Goal: Task Accomplishment & Management: Use online tool/utility

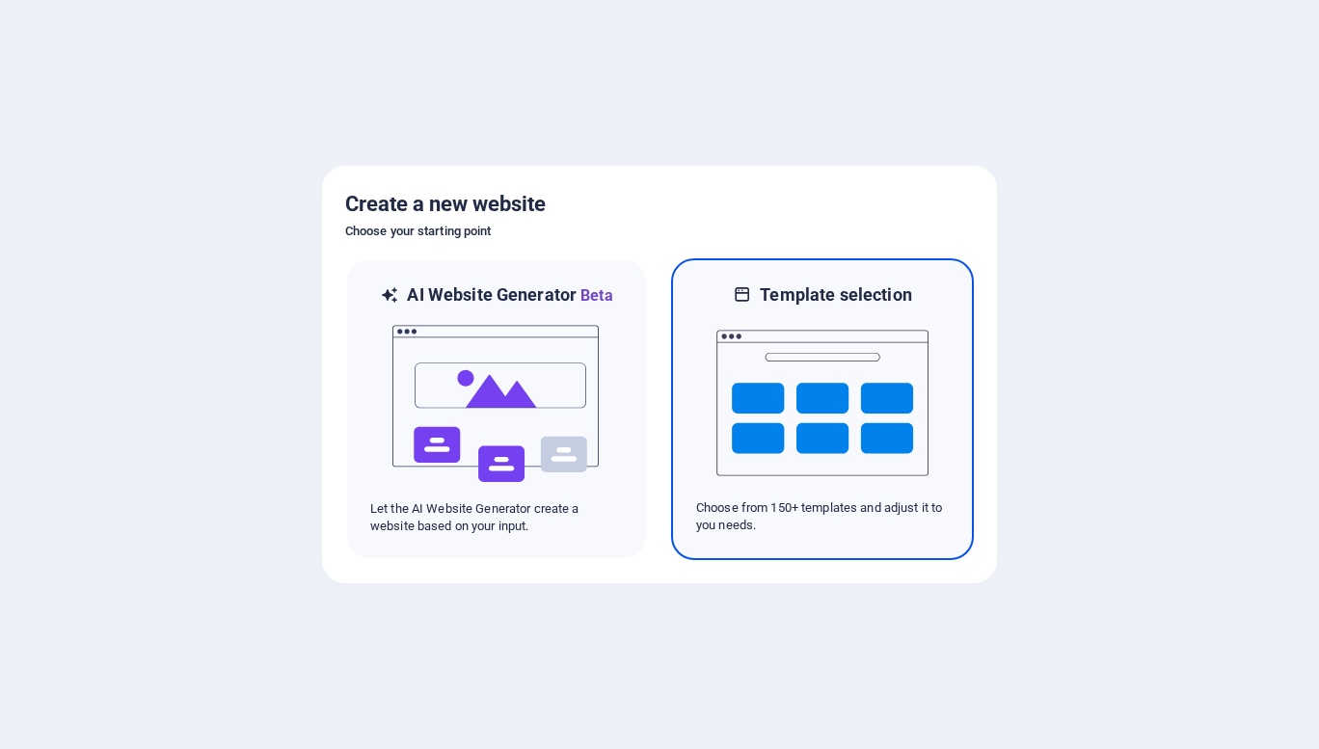
click at [793, 404] on img at bounding box center [823, 403] width 212 height 193
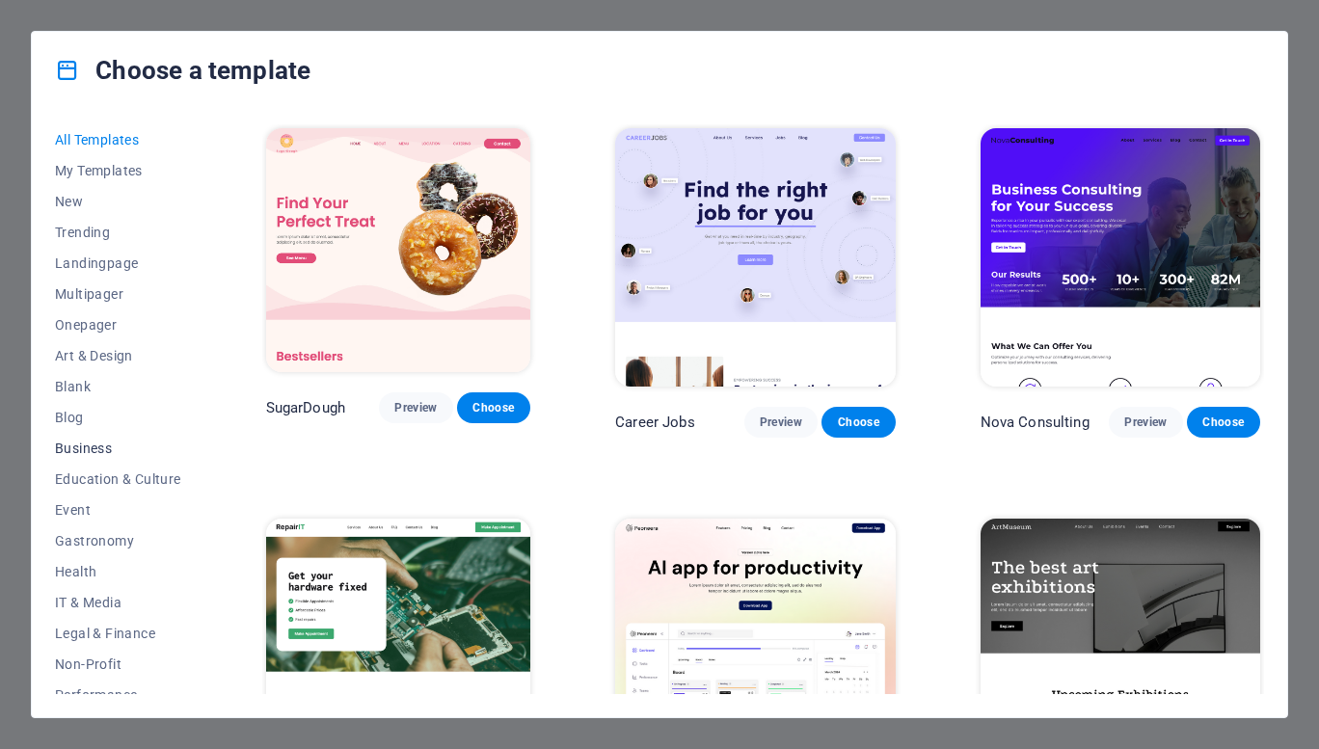
click at [83, 447] on span "Business" at bounding box center [118, 448] width 126 height 15
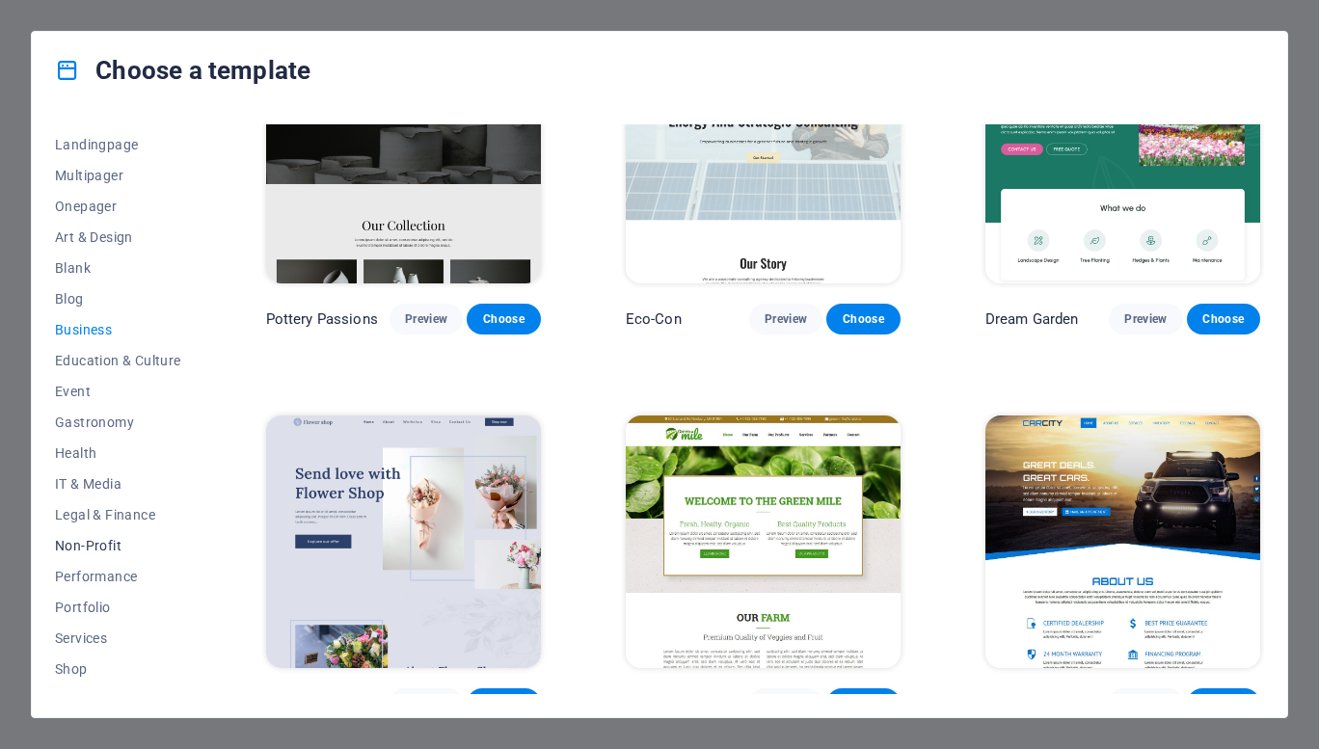
scroll to position [125, 0]
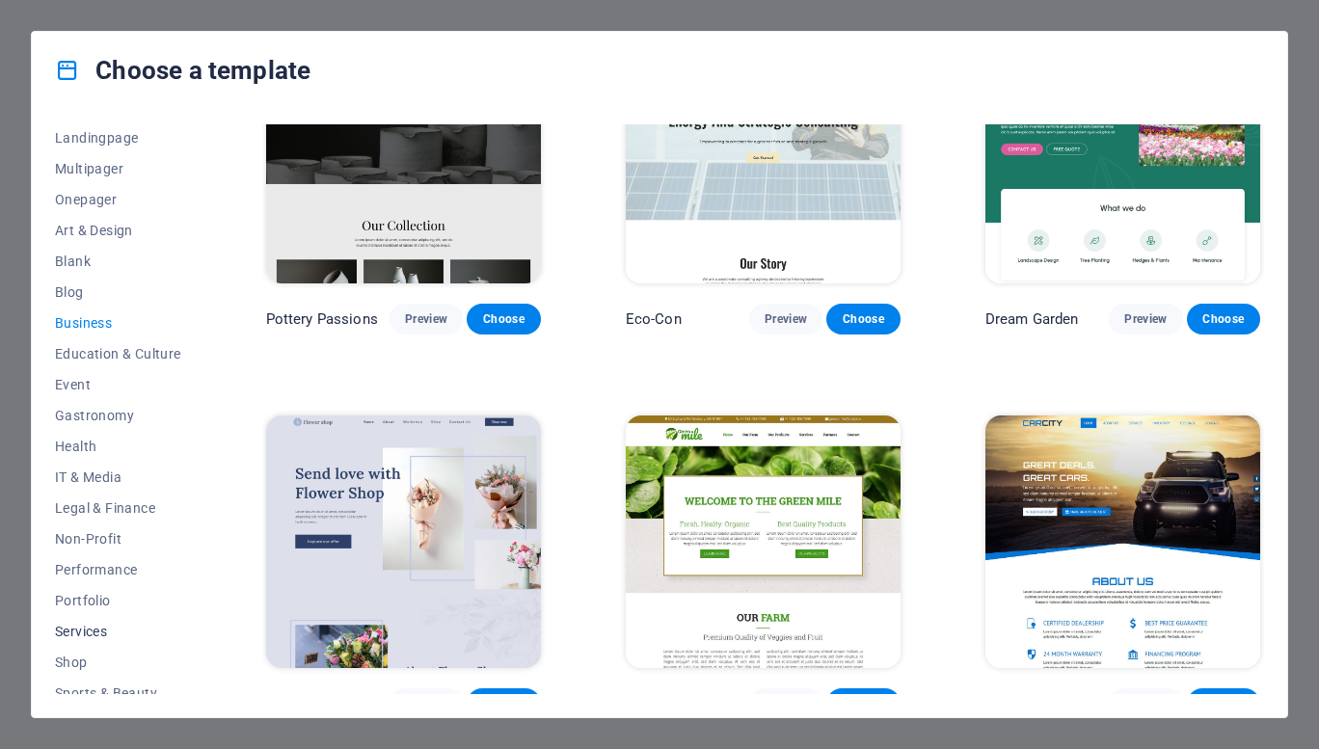
click at [95, 631] on span "Services" at bounding box center [118, 631] width 126 height 15
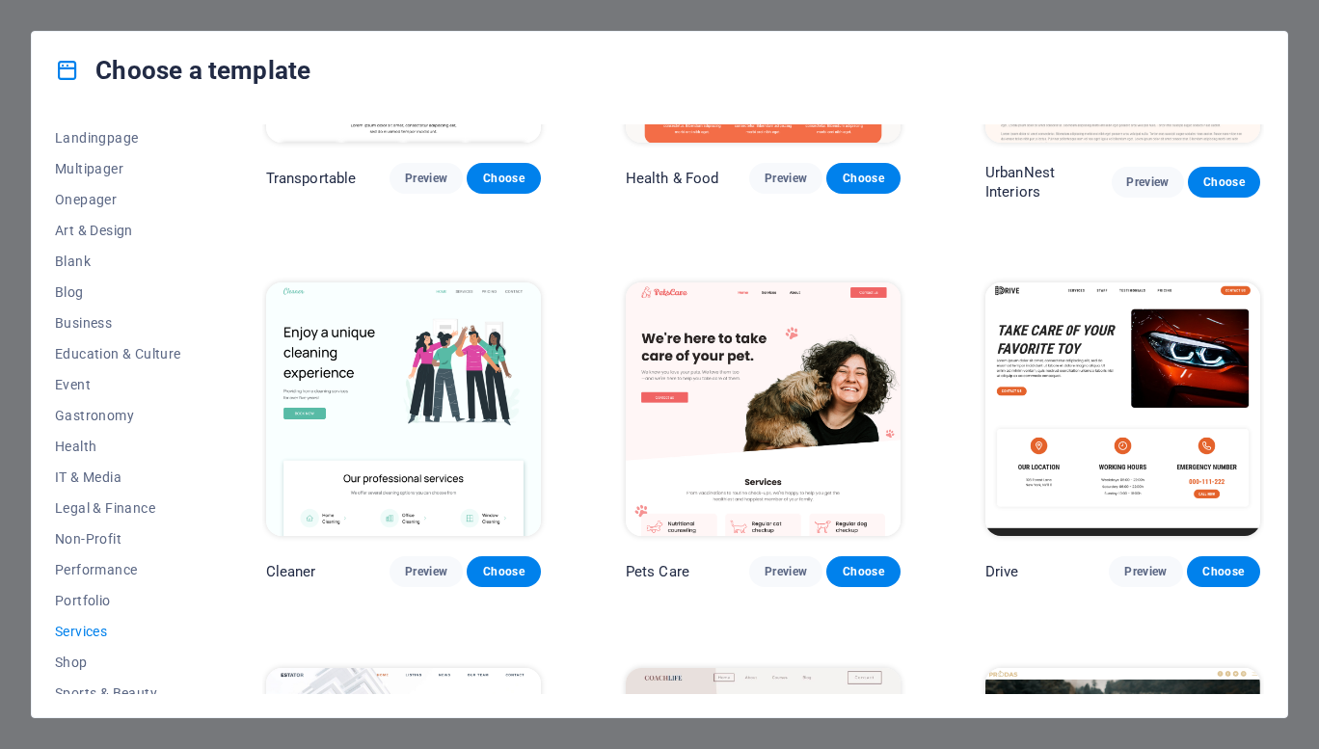
scroll to position [0, 0]
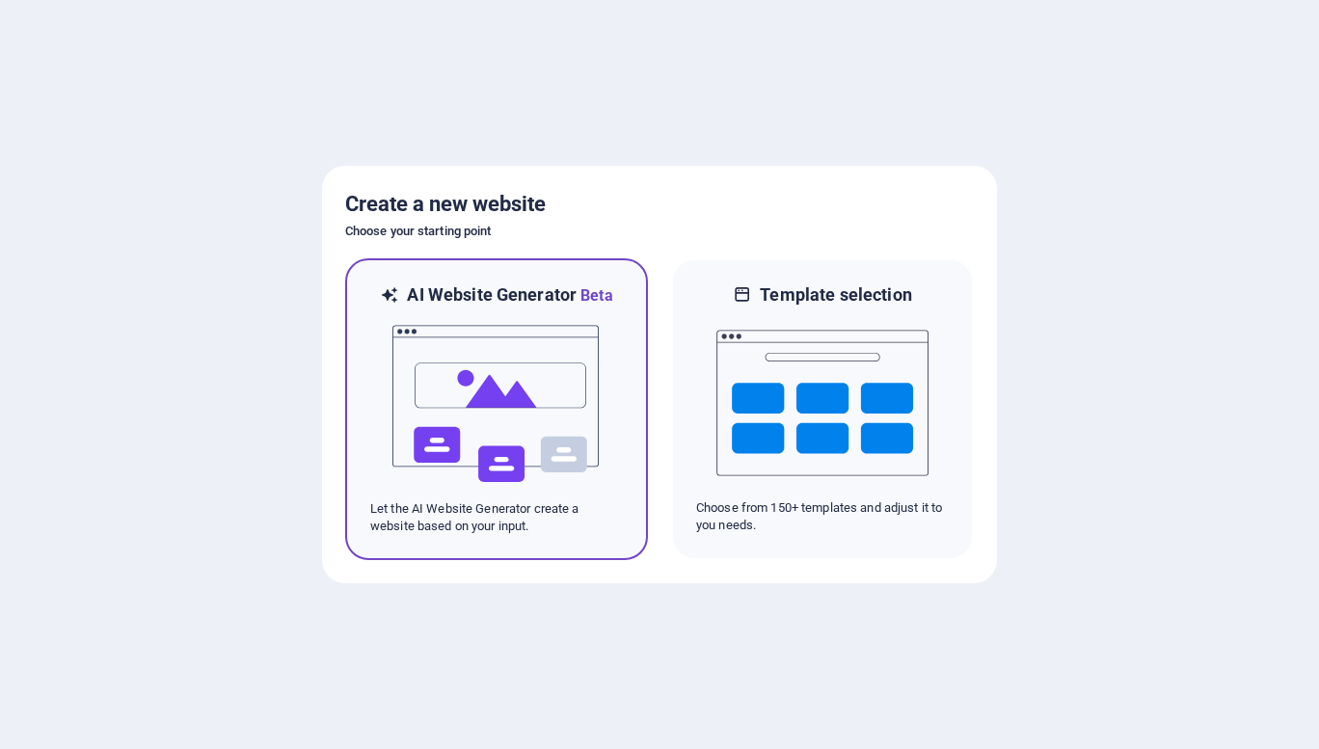
click at [498, 426] on img at bounding box center [497, 404] width 212 height 193
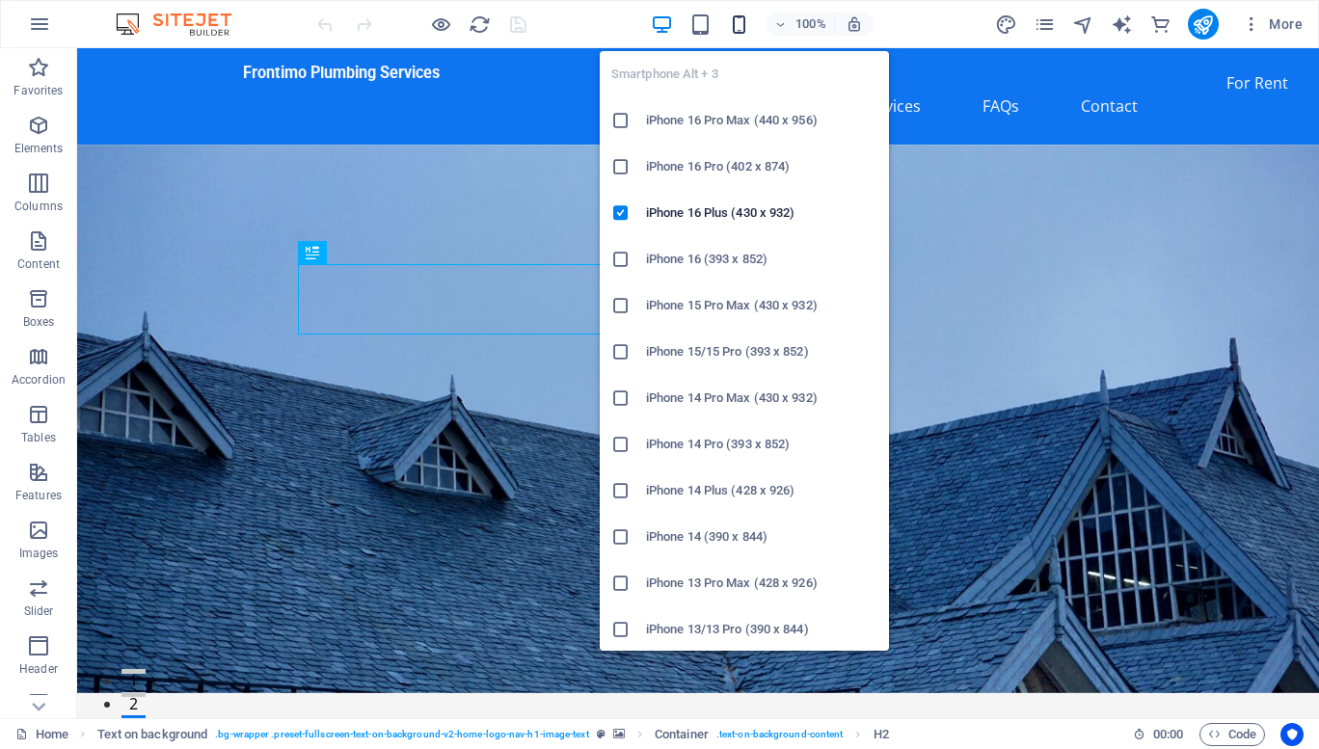
click at [741, 17] on icon "button" at bounding box center [739, 25] width 22 height 22
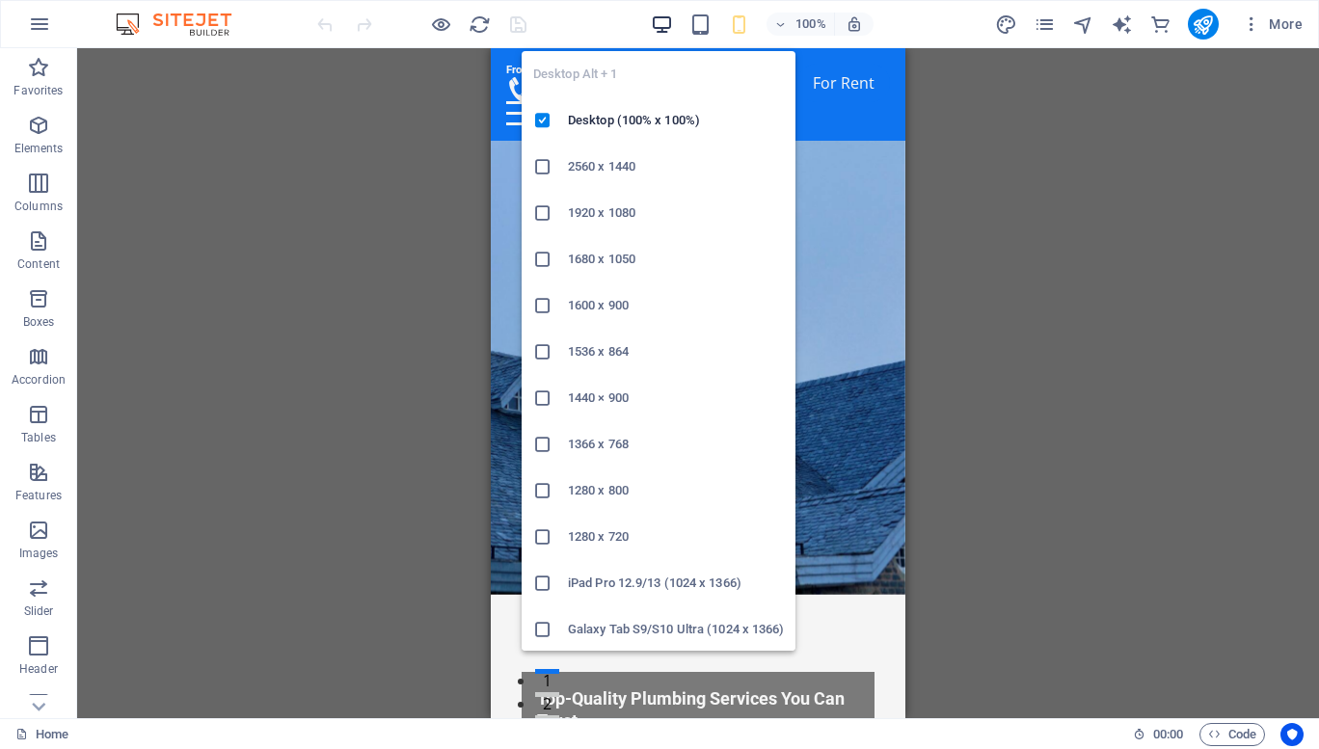
click at [670, 17] on icon "button" at bounding box center [662, 25] width 22 height 22
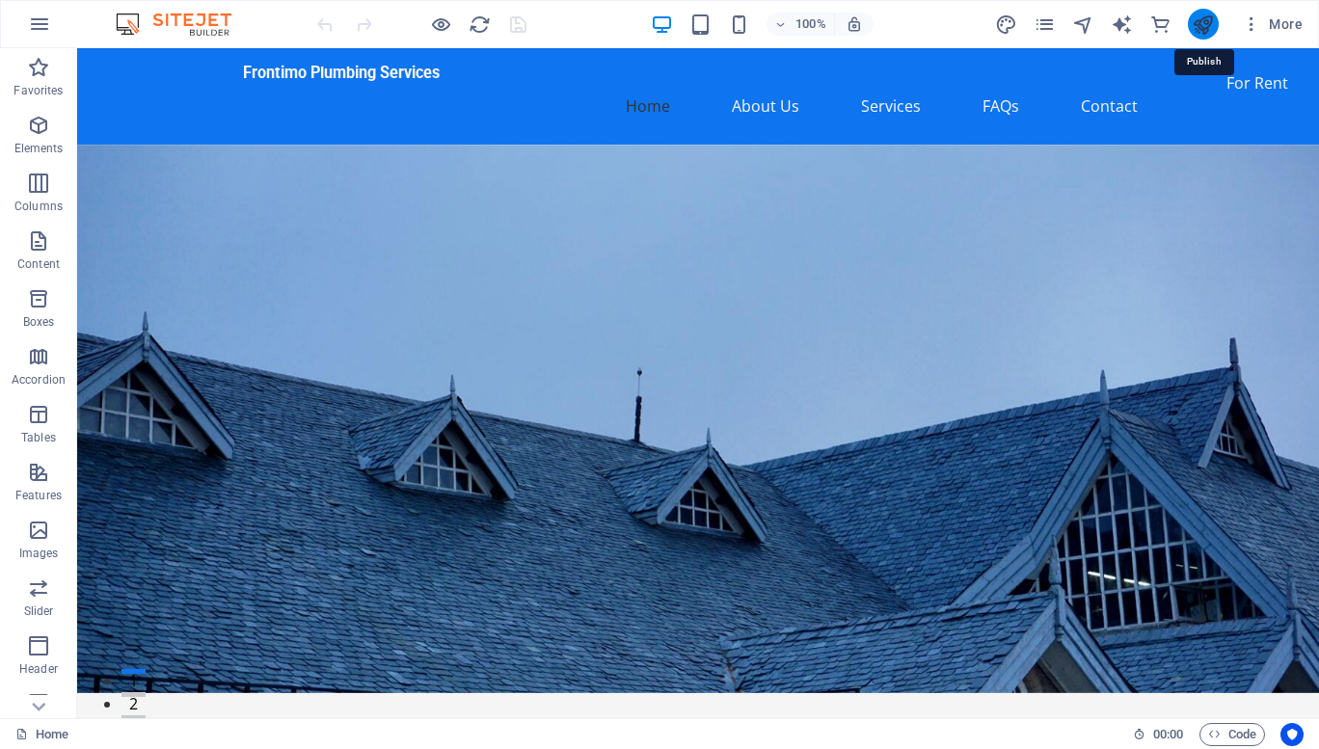
click at [1211, 23] on icon "publish" at bounding box center [1203, 25] width 22 height 22
